Goal: Task Accomplishment & Management: Complete application form

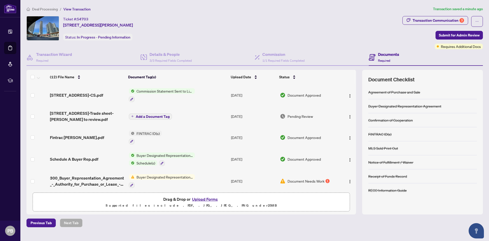
scroll to position [25, 0]
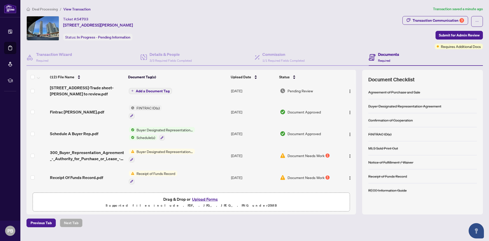
click at [325, 153] on div "1" at bounding box center [327, 155] width 4 height 4
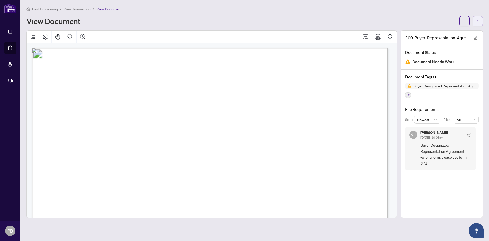
click at [475, 21] on button "button" at bounding box center [478, 21] width 10 height 10
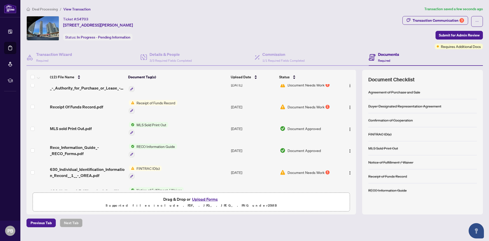
scroll to position [102, 0]
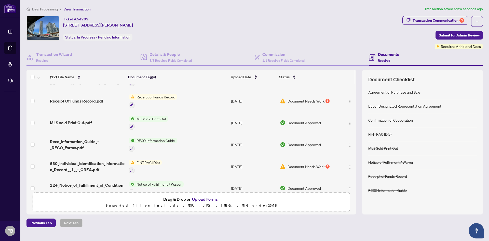
click at [311, 99] on span "Document Needs Work" at bounding box center [306, 101] width 37 height 6
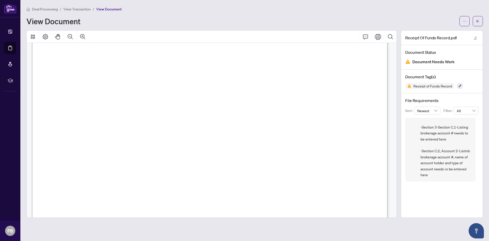
scroll to position [515, 0]
click at [481, 19] on button "button" at bounding box center [478, 21] width 10 height 10
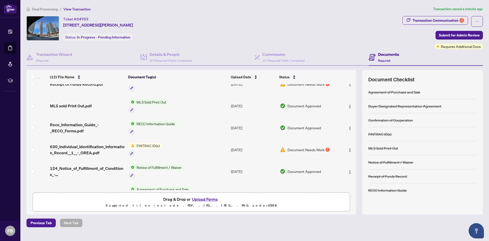
scroll to position [127, 0]
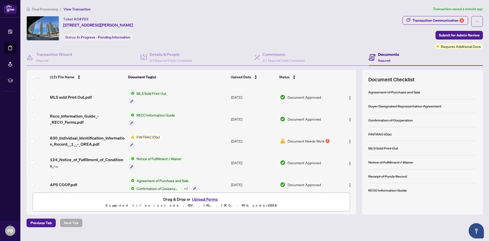
click at [316, 139] on span "Document Needs Work" at bounding box center [306, 141] width 37 height 6
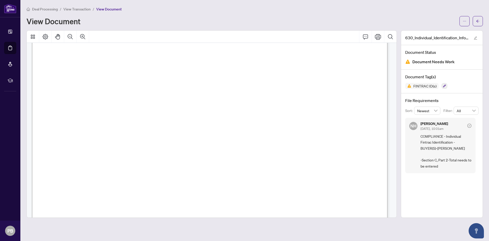
scroll to position [1477, 0]
click at [476, 19] on span "button" at bounding box center [478, 21] width 4 height 8
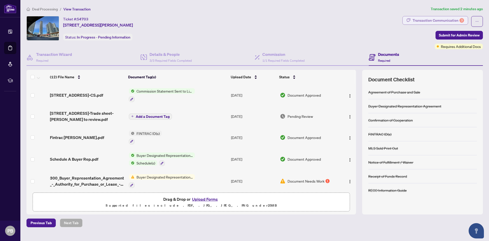
click at [430, 21] on div "Transaction Communication 3" at bounding box center [438, 20] width 51 height 8
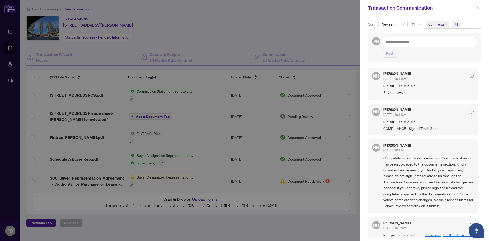
click at [419, 126] on span "COMPLIANCE - Signed Trade Sheet" at bounding box center [428, 128] width 90 height 6
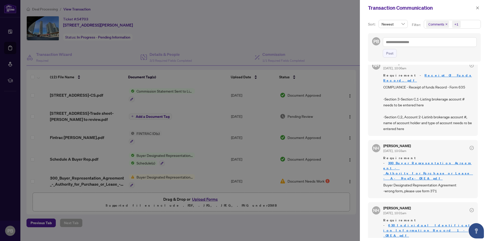
scroll to position [161, 0]
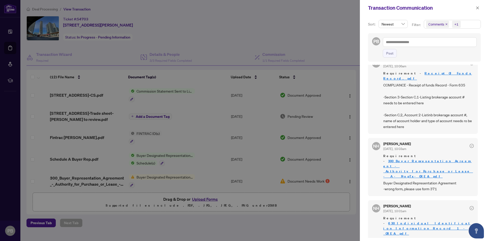
click at [307, 44] on div at bounding box center [244, 120] width 489 height 241
click at [11, 30] on div at bounding box center [244, 120] width 489 height 241
click at [233, 49] on div at bounding box center [244, 120] width 489 height 241
click at [479, 9] on icon "close" at bounding box center [477, 7] width 3 height 3
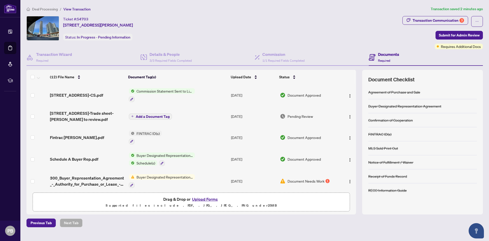
scroll to position [25, 0]
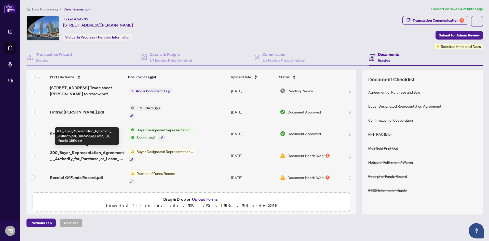
click at [97, 152] on span "300_Buyer_Representation_Agreement_-_Authority_for_Purchase_or_Lease_-_A_-_Prop…" at bounding box center [87, 155] width 75 height 12
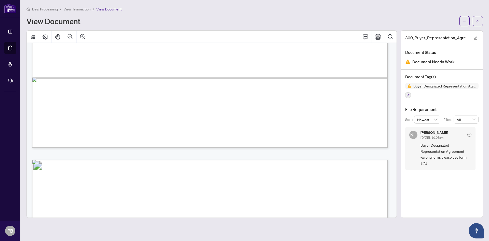
scroll to position [1152, 0]
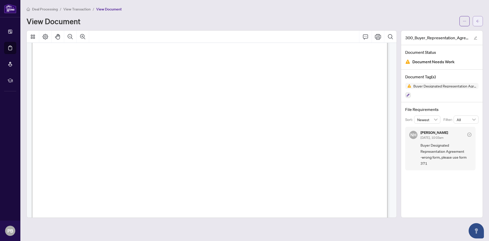
click at [479, 23] on span "button" at bounding box center [478, 21] width 4 height 8
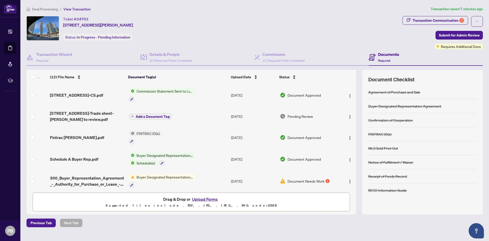
click at [296, 114] on span "Pending Review" at bounding box center [300, 116] width 25 height 6
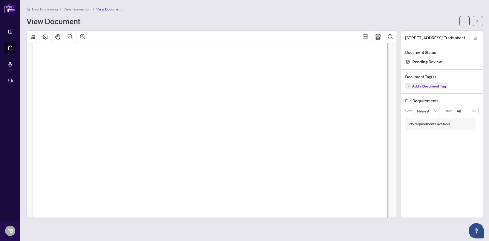
scroll to position [229, 0]
drag, startPoint x: 93, startPoint y: 160, endPoint x: 328, endPoint y: 168, distance: 235.2
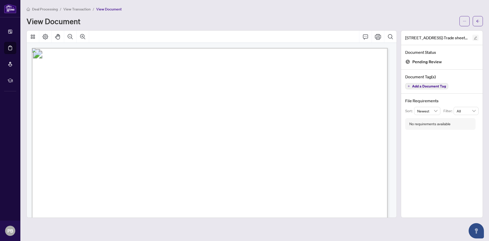
click at [477, 39] on span "button" at bounding box center [476, 38] width 4 height 6
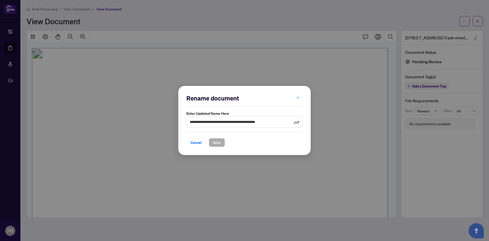
click at [300, 97] on button "button" at bounding box center [298, 97] width 10 height 9
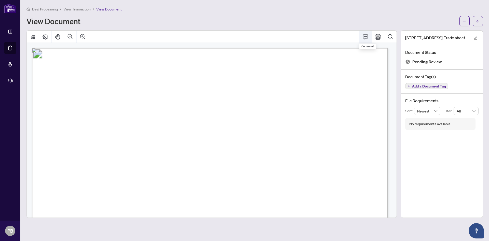
click at [367, 38] on icon "Comment" at bounding box center [365, 37] width 6 height 6
click at [379, 36] on icon "Print" at bounding box center [378, 37] width 6 height 6
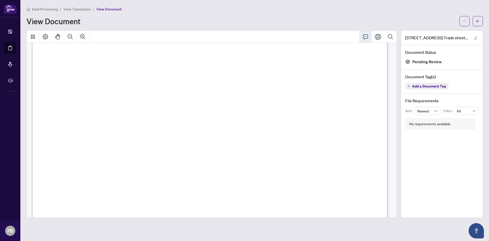
scroll to position [76, 0]
click at [478, 21] on icon "arrow-left" at bounding box center [477, 21] width 3 height 3
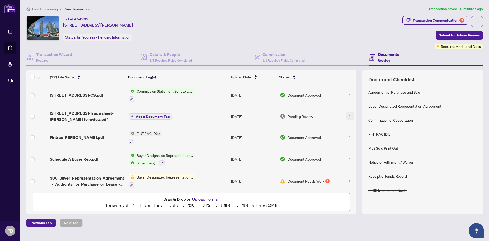
click at [350, 116] on img "button" at bounding box center [350, 117] width 4 height 4
click at [207, 197] on button "Upload Forms" at bounding box center [205, 199] width 29 height 7
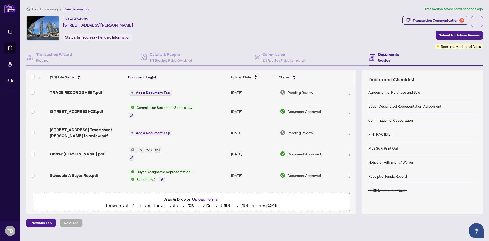
click at [175, 107] on span "Commission Statement Sent to Listing Brokerage" at bounding box center [164, 107] width 60 height 6
click at [148, 92] on span "Add a Document Tag" at bounding box center [153, 93] width 34 height 4
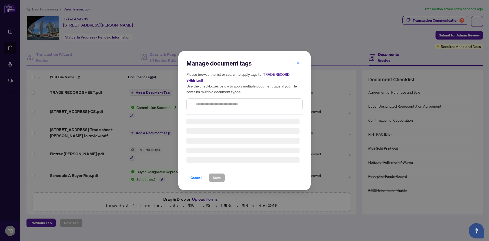
click at [222, 106] on div "Manage document tags Please browse the list or search to apply tags to: TRADE R…" at bounding box center [244, 120] width 116 height 123
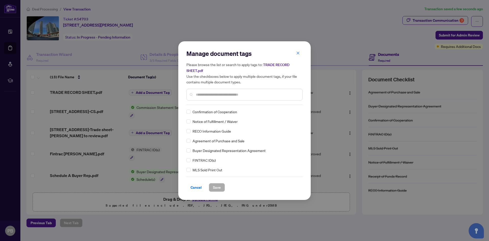
click at [214, 94] on input "text" at bounding box center [247, 95] width 102 height 6
type input "*****"
click at [218, 188] on span "Save" at bounding box center [217, 187] width 8 height 8
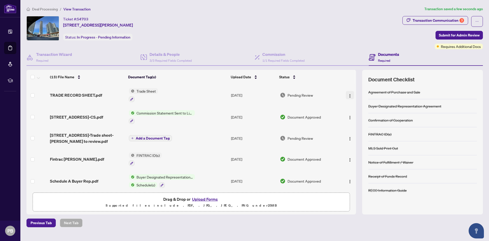
click at [349, 97] on img "button" at bounding box center [350, 96] width 4 height 4
click at [331, 35] on div "Ticket #: 54703 4006-950 Portage Pkwy, Vaughan, Ontario L4K 0J7, Canada Status:…" at bounding box center [213, 28] width 374 height 24
click at [348, 96] on img "button" at bounding box center [350, 96] width 4 height 4
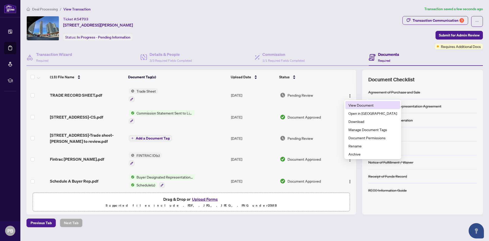
click at [362, 107] on span "View Document" at bounding box center [372, 105] width 49 height 6
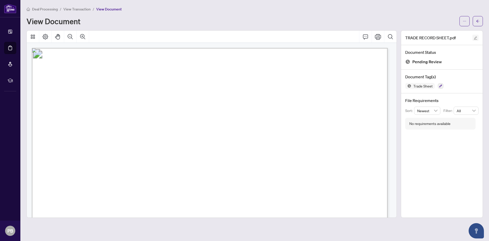
click at [476, 38] on icon "edit" at bounding box center [476, 38] width 4 height 4
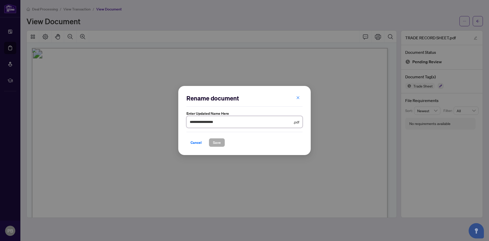
click at [265, 122] on input "**********" at bounding box center [241, 122] width 103 height 6
click at [295, 99] on button "button" at bounding box center [298, 97] width 10 height 9
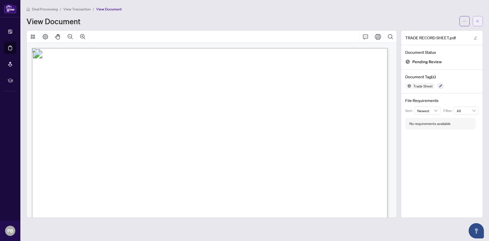
click at [479, 21] on icon "arrow-left" at bounding box center [478, 21] width 4 height 4
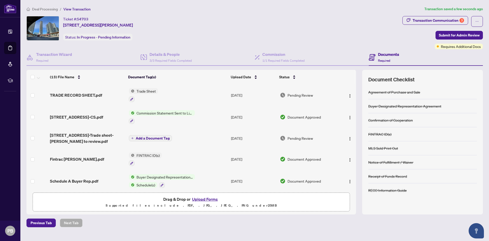
click at [453, 50] on div "Documents Required" at bounding box center [426, 57] width 114 height 17
click at [443, 20] on div "Transaction Communication 3" at bounding box center [438, 20] width 51 height 8
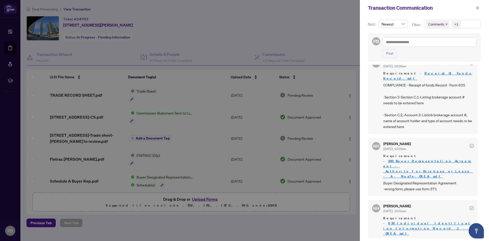
scroll to position [1, 0]
drag, startPoint x: 407, startPoint y: 230, endPoint x: 448, endPoint y: 232, distance: 41.5
click at [116, 51] on div at bounding box center [244, 120] width 489 height 241
click at [478, 7] on icon "close" at bounding box center [478, 8] width 4 height 4
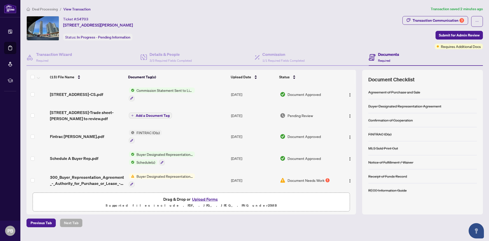
scroll to position [0, 0]
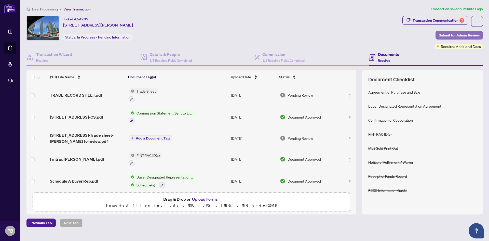
click at [465, 35] on span "Submit for Admin Review" at bounding box center [459, 35] width 41 height 8
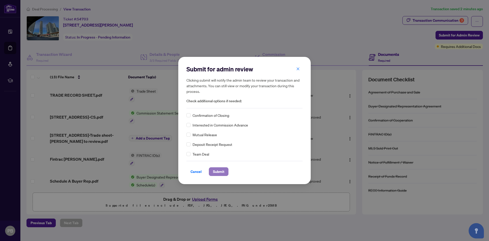
click at [223, 173] on span "Submit" at bounding box center [218, 171] width 11 height 8
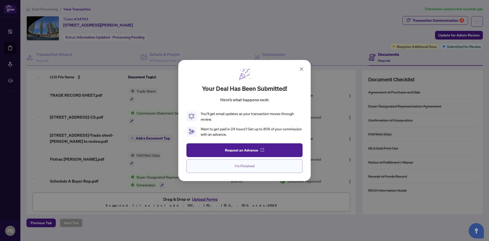
click at [254, 170] on button "I'm Finished" at bounding box center [244, 166] width 116 height 14
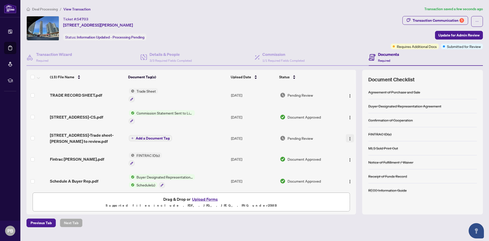
click at [348, 138] on img "button" at bounding box center [350, 139] width 4 height 4
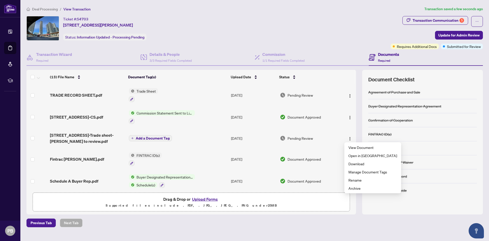
click at [278, 25] on div "Ticket #: 54703 4006-950 Portage Pkwy, Vaughan, Ontario L4K 0J7, Canada Status:…" at bounding box center [207, 28] width 362 height 24
